Goal: Transaction & Acquisition: Purchase product/service

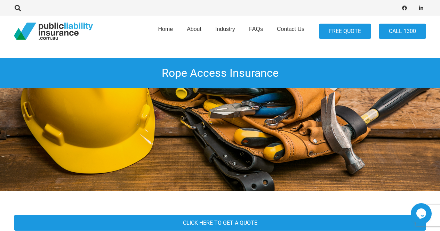
click at [354, 33] on link "FREE QUOTE" at bounding box center [345, 32] width 52 height 16
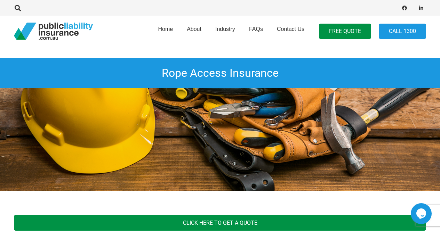
click at [217, 222] on link "Click here to get a quote" at bounding box center [220, 223] width 412 height 16
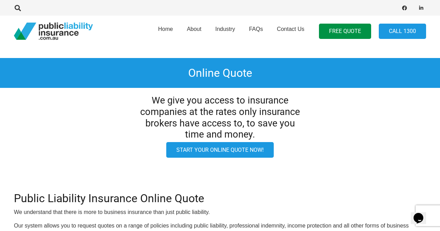
click at [225, 152] on link "Start your online quote now!" at bounding box center [219, 150] width 107 height 16
